Goal: Information Seeking & Learning: Check status

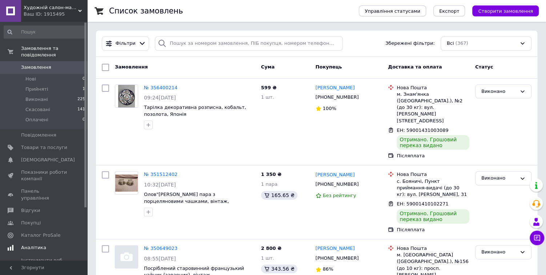
click at [43, 241] on link "Аналітика" at bounding box center [44, 247] width 89 height 12
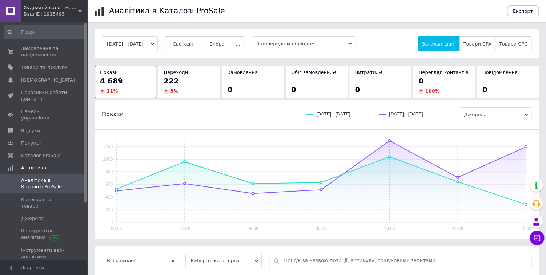
click at [195, 45] on span "Сьогодні" at bounding box center [184, 43] width 22 height 5
